Goal: Navigation & Orientation: Find specific page/section

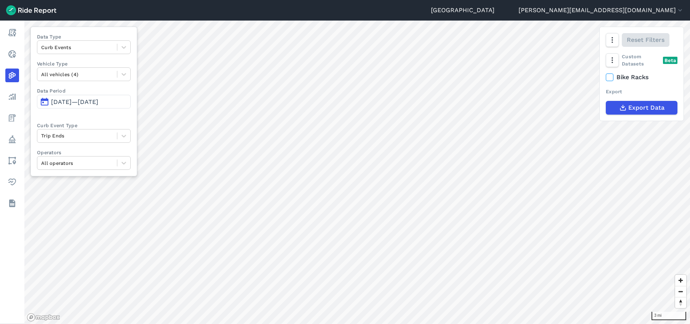
click at [660, 12] on button "[PERSON_NAME][EMAIL_ADDRESS][DOMAIN_NAME]" at bounding box center [600, 10] width 165 height 9
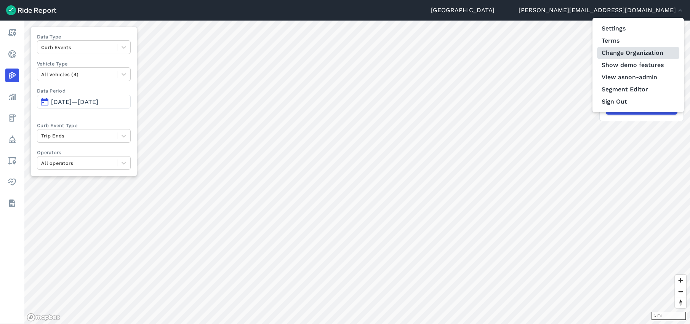
click at [648, 55] on link "Change Organization" at bounding box center [638, 53] width 82 height 12
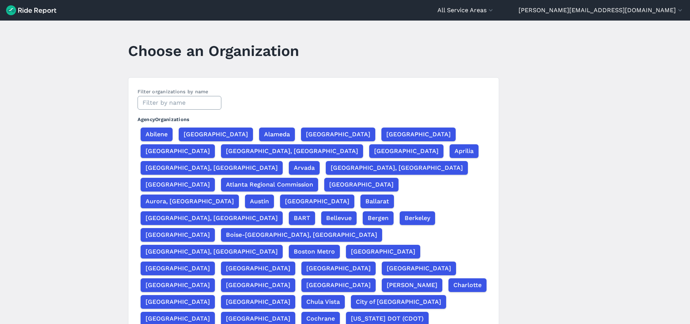
click at [205, 101] on input "text" at bounding box center [179, 103] width 84 height 14
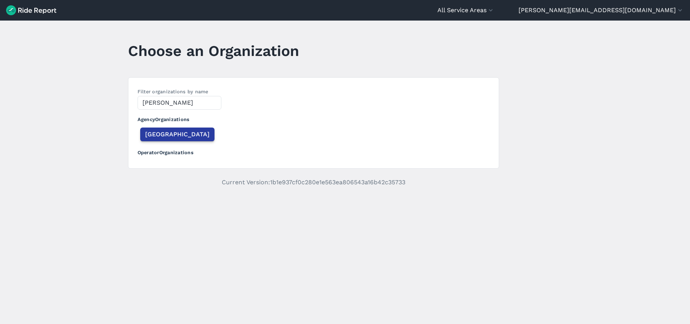
type input "[PERSON_NAME]"
click at [171, 136] on span "[GEOGRAPHIC_DATA]" at bounding box center [177, 134] width 64 height 9
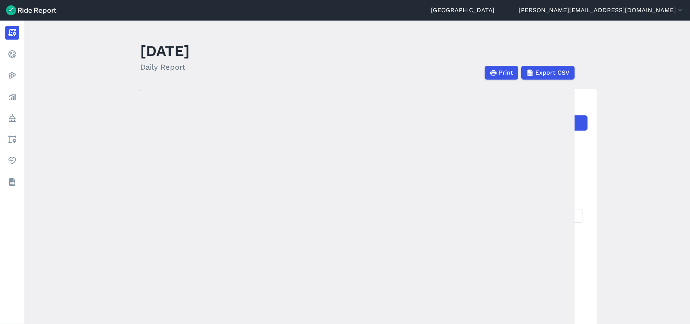
click at [494, 12] on link "[GEOGRAPHIC_DATA]" at bounding box center [463, 10] width 64 height 9
click at [648, 14] on button "[PERSON_NAME][EMAIL_ADDRESS][DOMAIN_NAME]" at bounding box center [600, 10] width 165 height 9
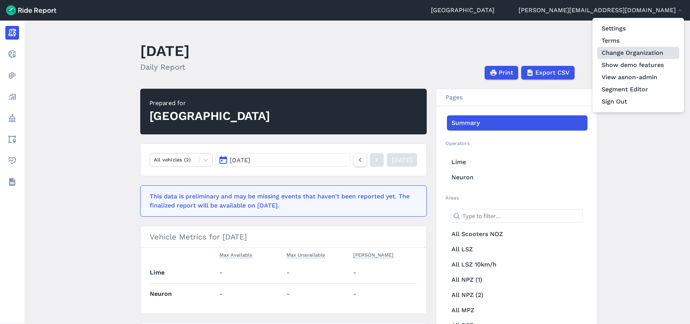
click at [639, 50] on link "Change Organization" at bounding box center [638, 53] width 82 height 12
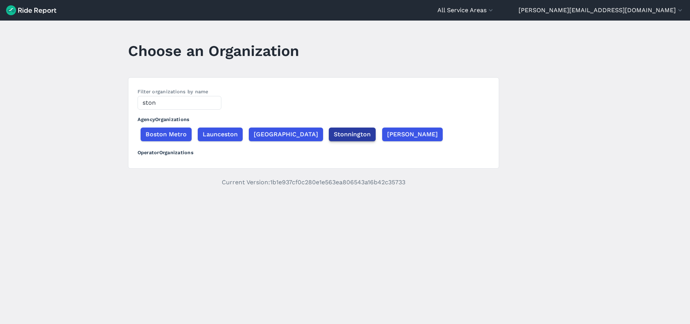
type input "ston"
click at [347, 137] on span "Stonnington" at bounding box center [352, 134] width 37 height 9
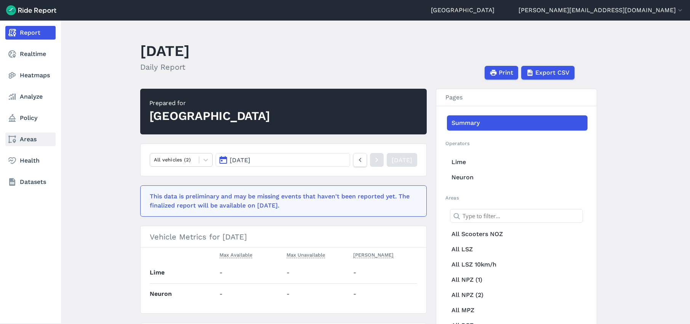
click at [27, 143] on link "Areas" at bounding box center [30, 140] width 50 height 14
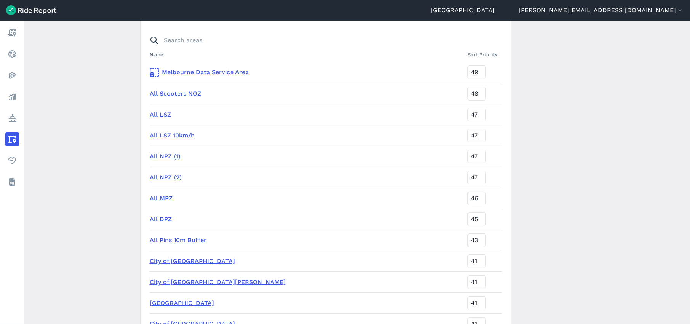
scroll to position [60, 0]
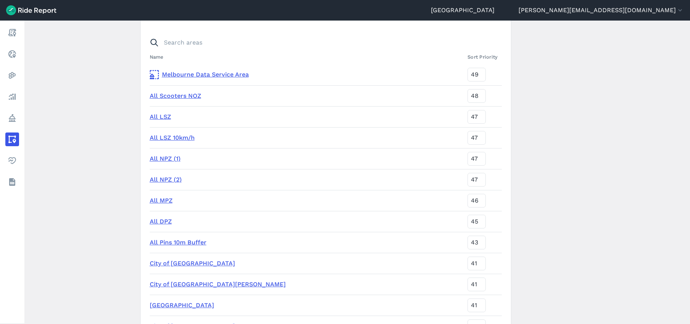
click at [156, 159] on link "All NPZ (1)" at bounding box center [165, 158] width 31 height 7
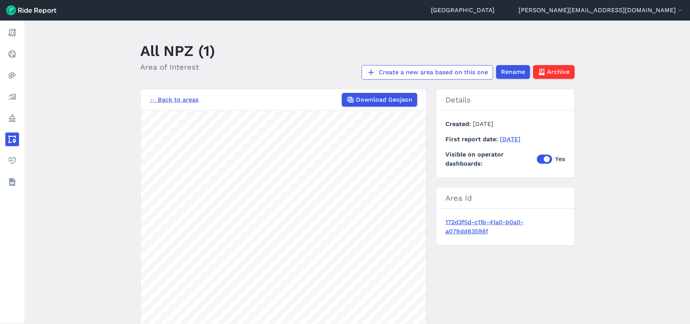
click at [168, 99] on link "← Back to areas" at bounding box center [174, 99] width 49 height 9
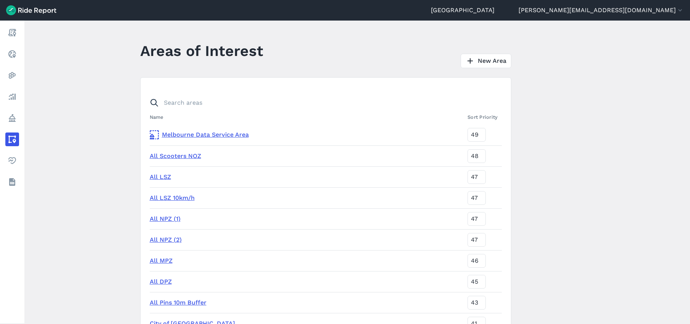
click at [163, 238] on link "All NPZ (2)" at bounding box center [166, 239] width 32 height 7
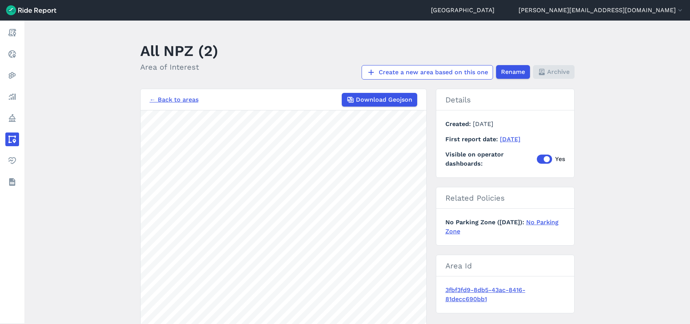
click at [176, 101] on link "← Back to areas" at bounding box center [174, 99] width 49 height 9
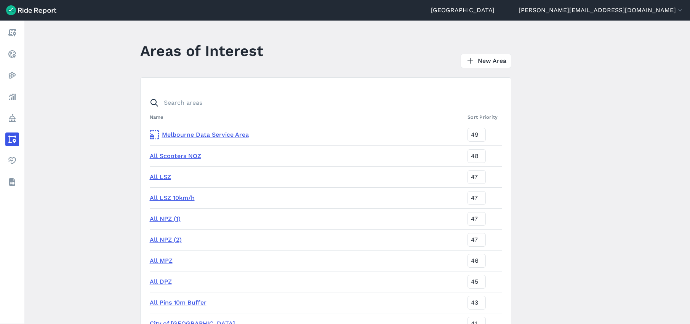
click at [160, 177] on link "All LSZ" at bounding box center [160, 176] width 21 height 7
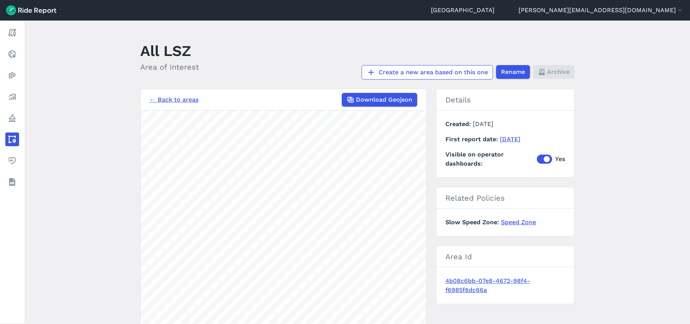
click at [166, 102] on link "← Back to areas" at bounding box center [174, 99] width 49 height 9
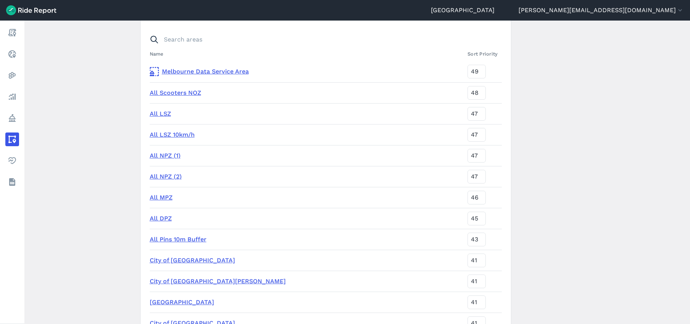
scroll to position [69, 0]
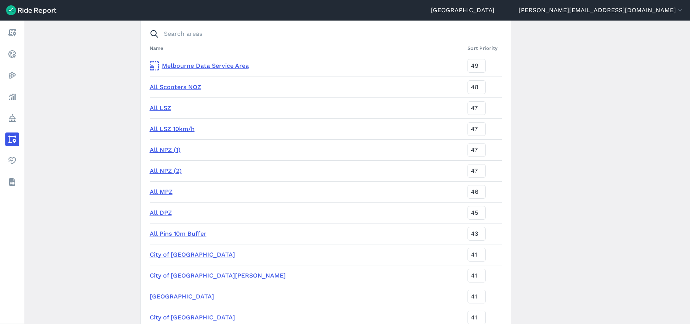
click at [160, 209] on link "All DPZ" at bounding box center [161, 212] width 22 height 7
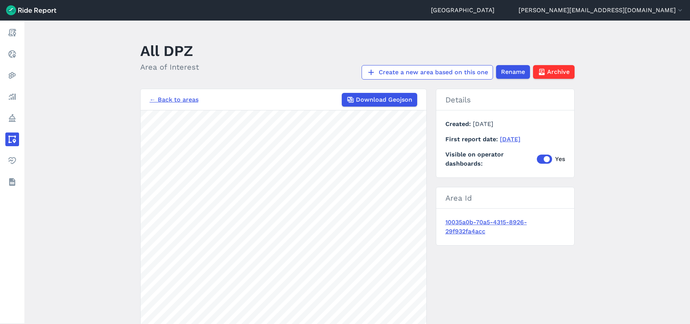
click at [178, 101] on link "← Back to areas" at bounding box center [174, 99] width 49 height 9
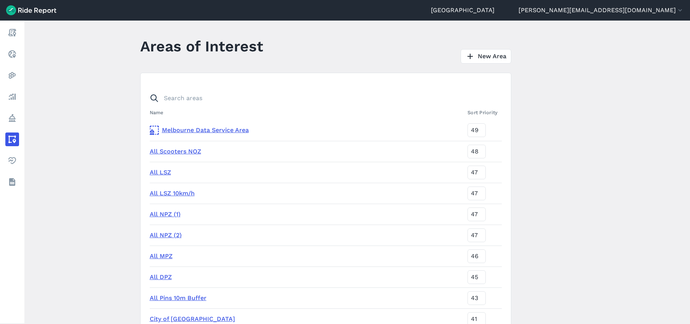
scroll to position [3, 0]
click at [161, 216] on link "All NPZ (1)" at bounding box center [165, 215] width 31 height 7
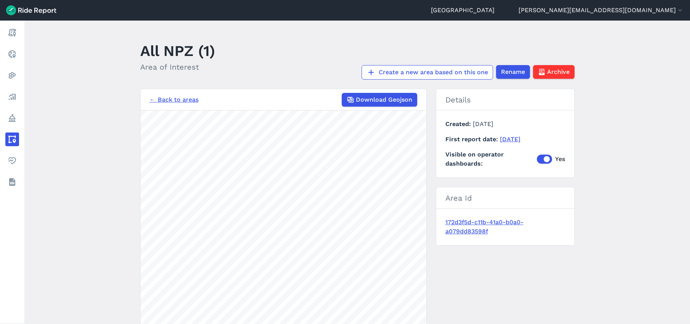
click at [462, 225] on link "172d3f5d-c11b-41a0-b0a0-a079dd83598f" at bounding box center [505, 227] width 120 height 18
click at [171, 97] on link "← Back to areas" at bounding box center [174, 99] width 49 height 9
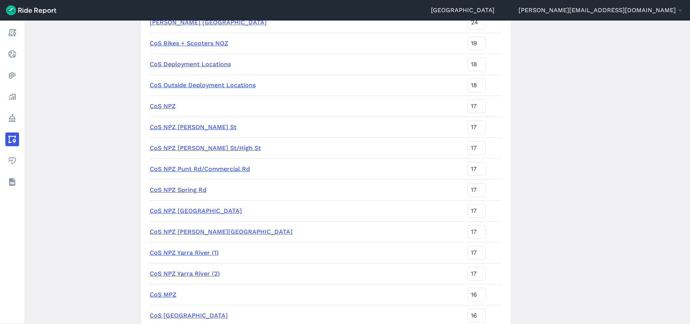
scroll to position [1834, 0]
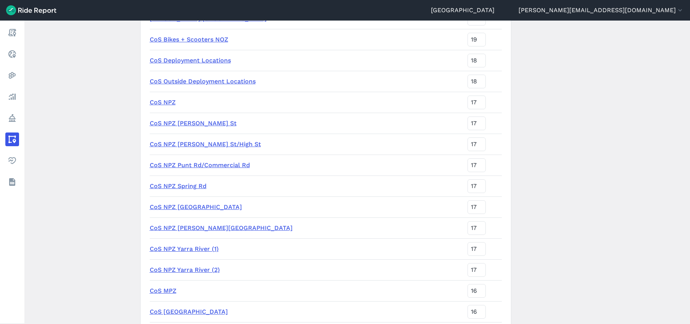
click at [166, 102] on link "CoS NPZ" at bounding box center [163, 102] width 26 height 7
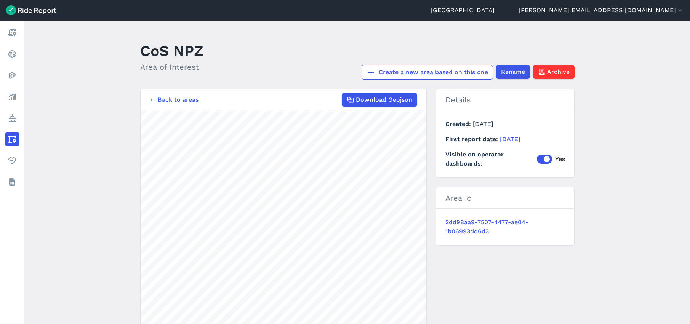
click at [164, 98] on link "← Back to areas" at bounding box center [174, 99] width 49 height 9
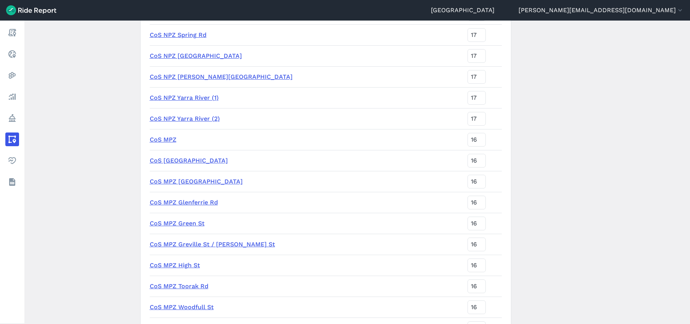
scroll to position [1993, 0]
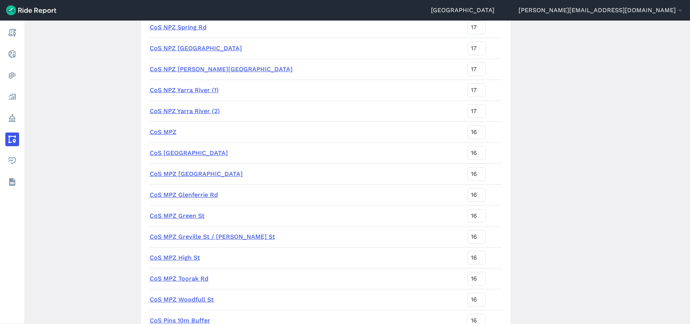
click at [164, 132] on link "CoS MPZ" at bounding box center [163, 131] width 27 height 7
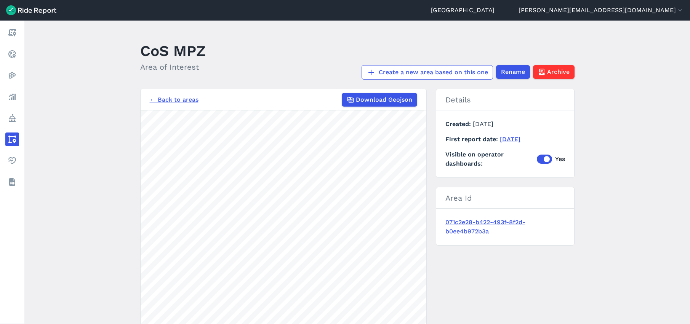
click at [182, 99] on link "← Back to areas" at bounding box center [174, 99] width 49 height 9
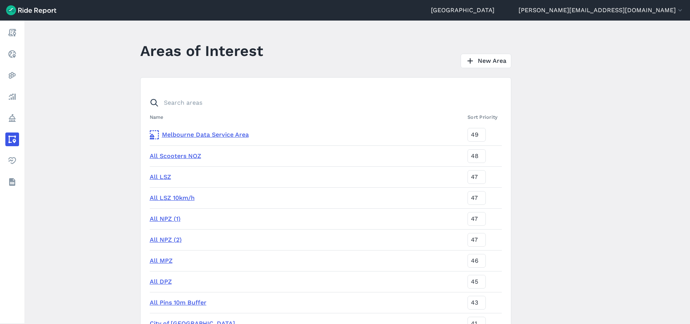
click at [162, 259] on link "All MPZ" at bounding box center [161, 260] width 23 height 7
